Goal: Find contact information: Obtain details needed to contact an individual or organization

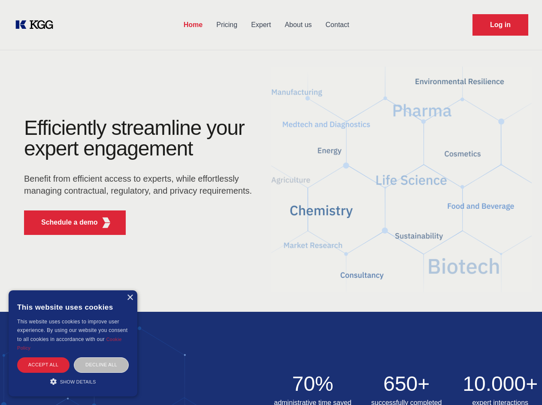
click at [271, 202] on div "Efficiently streamline your expert engagement Benefit from efficient access to …" at bounding box center [140, 180] width 261 height 124
click at [64, 222] on p "Schedule a demo" at bounding box center [69, 222] width 57 height 10
click at [130, 298] on div "× This website uses cookies This website uses cookies to improve user experienc…" at bounding box center [73, 343] width 129 height 106
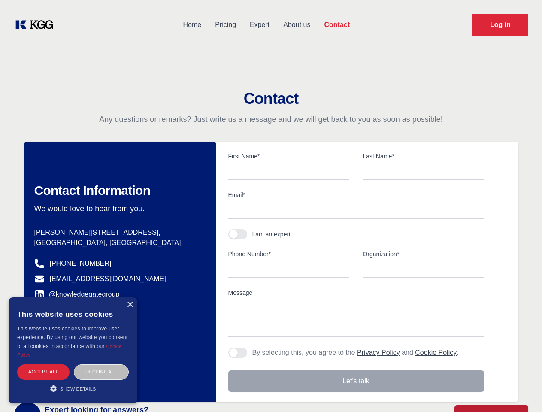
click at [43, 365] on div "Accept all" at bounding box center [43, 372] width 52 height 15
click at [101, 365] on div "Decline all" at bounding box center [101, 372] width 55 height 15
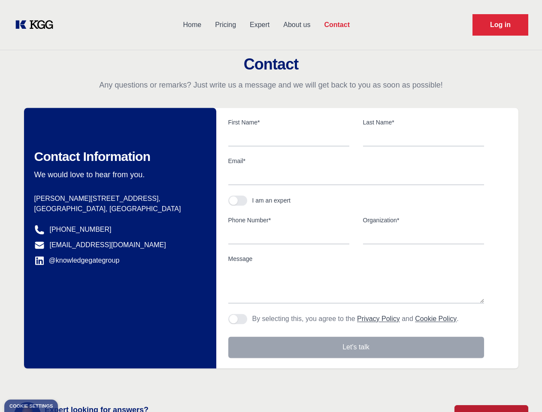
click at [73, 381] on main "Contact Any questions or remarks? Just write us a message and we will get back …" at bounding box center [271, 223] width 542 height 447
